Goal: Check status: Check status

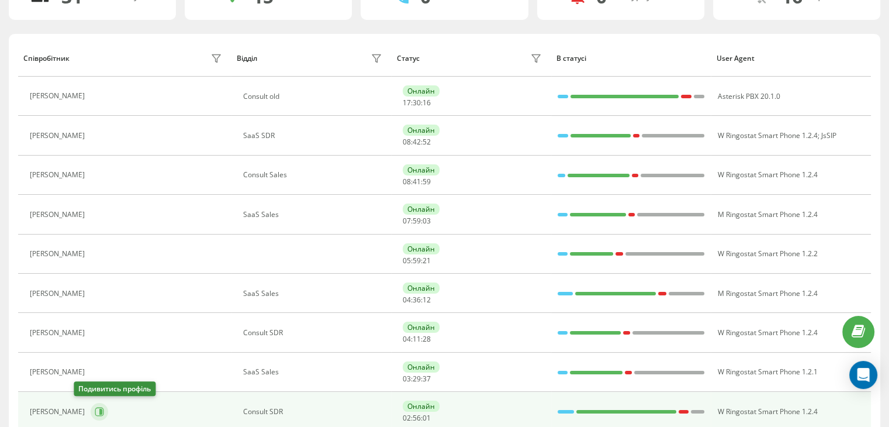
click at [95, 407] on icon at bounding box center [99, 411] width 9 height 9
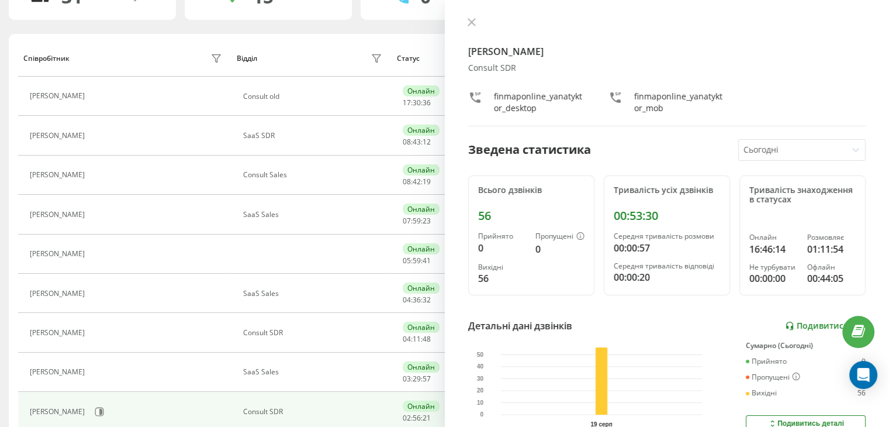
click at [793, 324] on link "Подивитись звіт" at bounding box center [825, 326] width 81 height 10
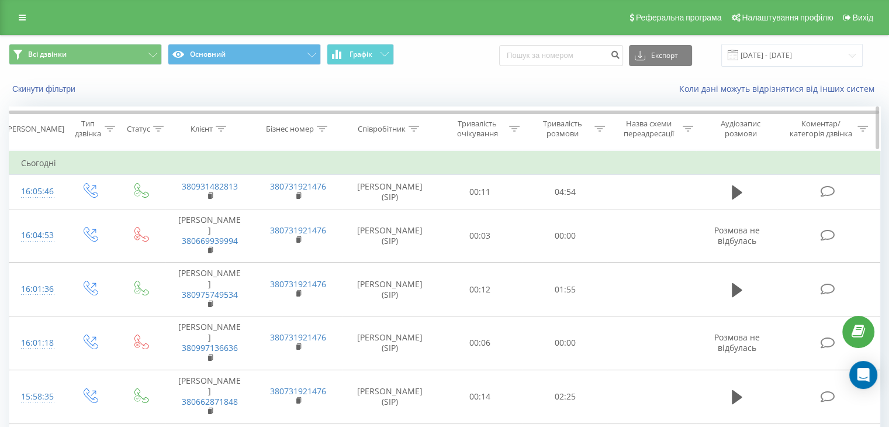
click at [598, 129] on icon at bounding box center [599, 129] width 11 height 6
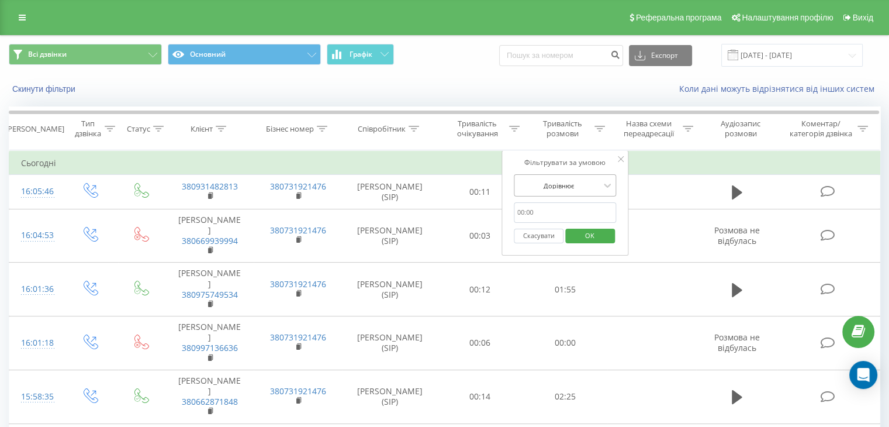
click at [595, 177] on div "Дорівнює" at bounding box center [558, 186] width 85 height 18
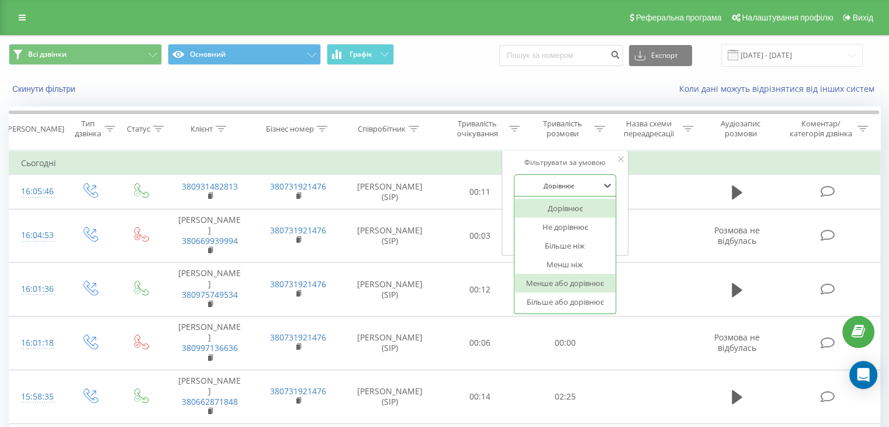
click at [586, 280] on div "Менше або дорівнює" at bounding box center [565, 283] width 102 height 19
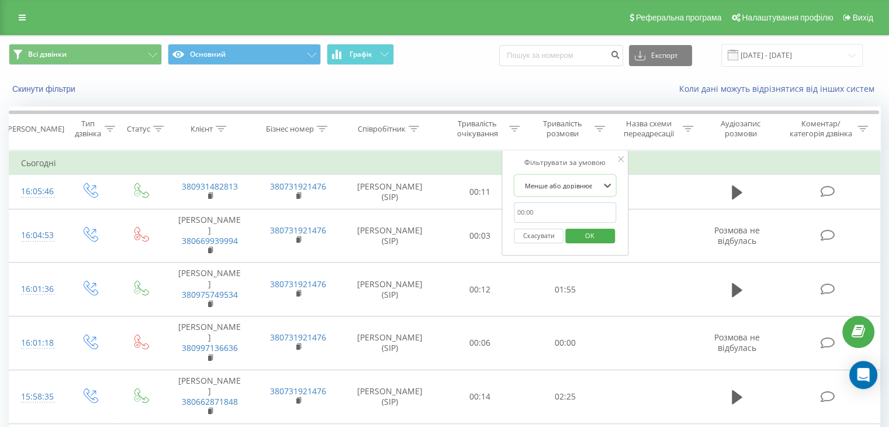
click at [599, 186] on div at bounding box center [558, 185] width 83 height 11
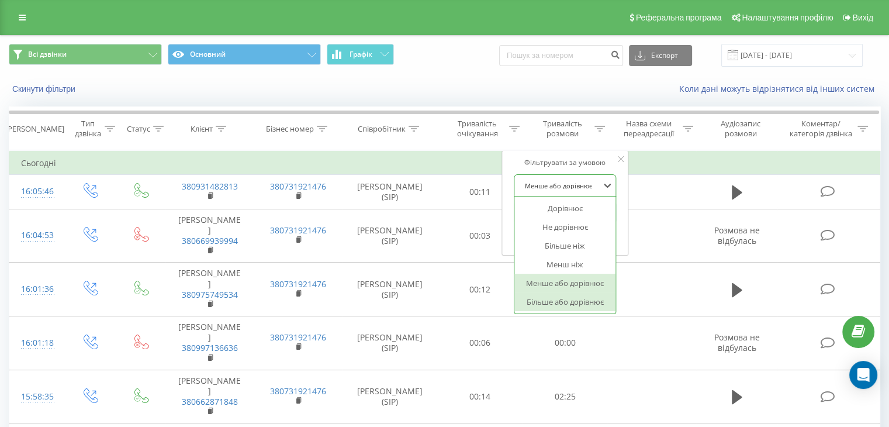
click at [585, 302] on div "Більше або дорівнює" at bounding box center [565, 301] width 102 height 19
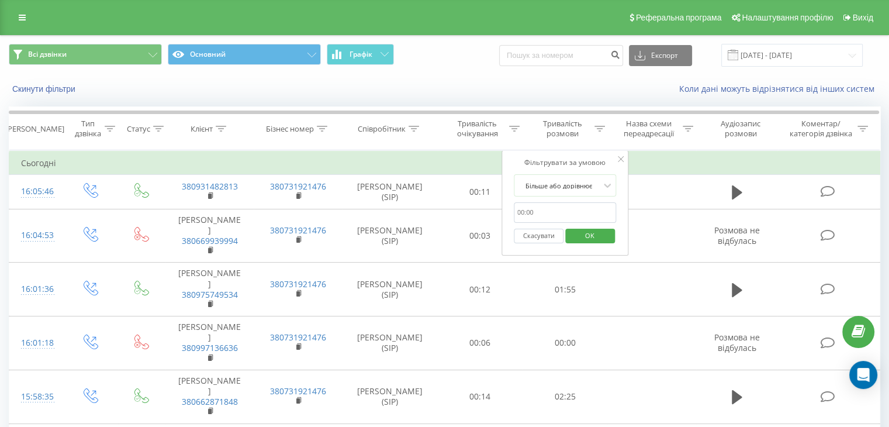
click at [570, 212] on input "text" at bounding box center [565, 212] width 103 height 20
type input "00:30"
click at [589, 234] on span "OK" at bounding box center [589, 235] width 33 height 18
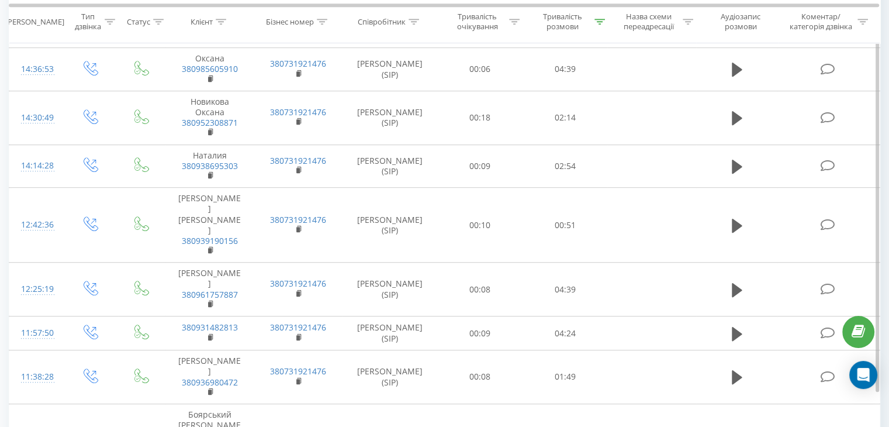
scroll to position [695, 0]
